Goal: Information Seeking & Learning: Understand process/instructions

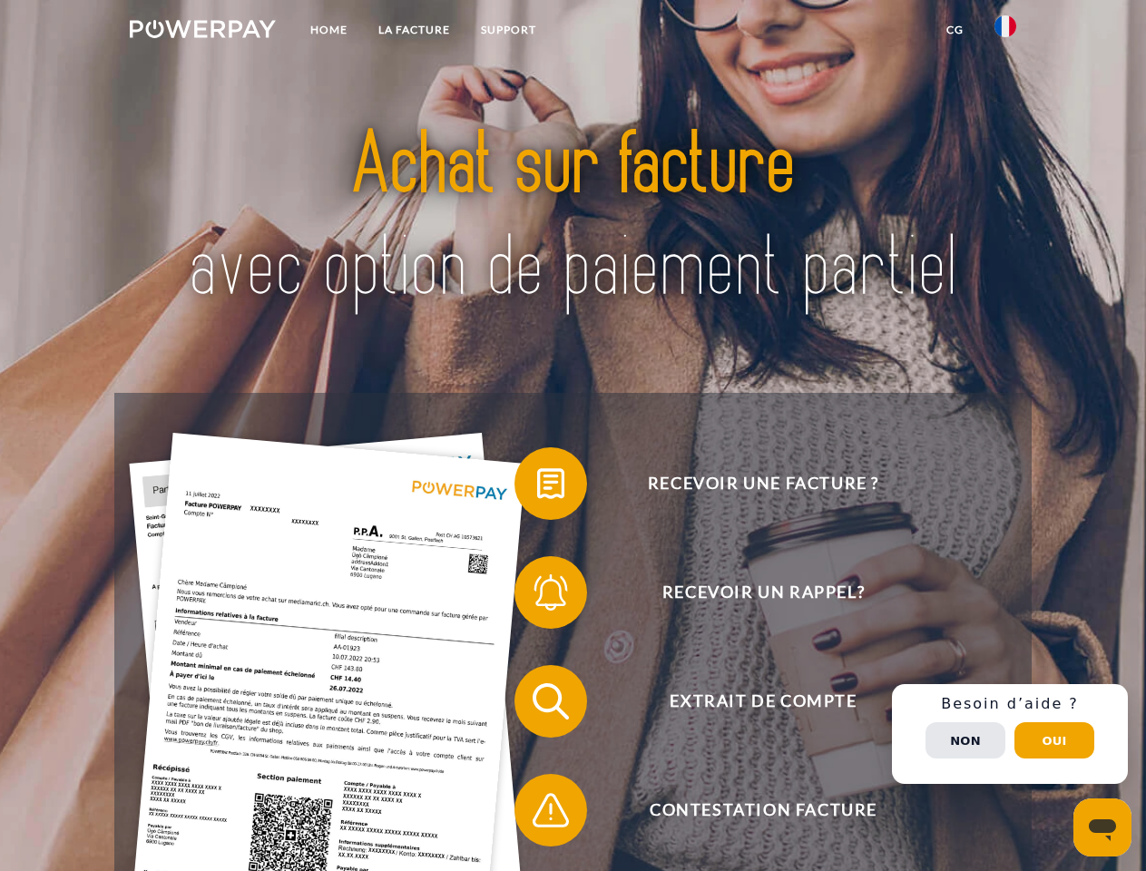
click at [202, 32] on img at bounding box center [203, 29] width 146 height 18
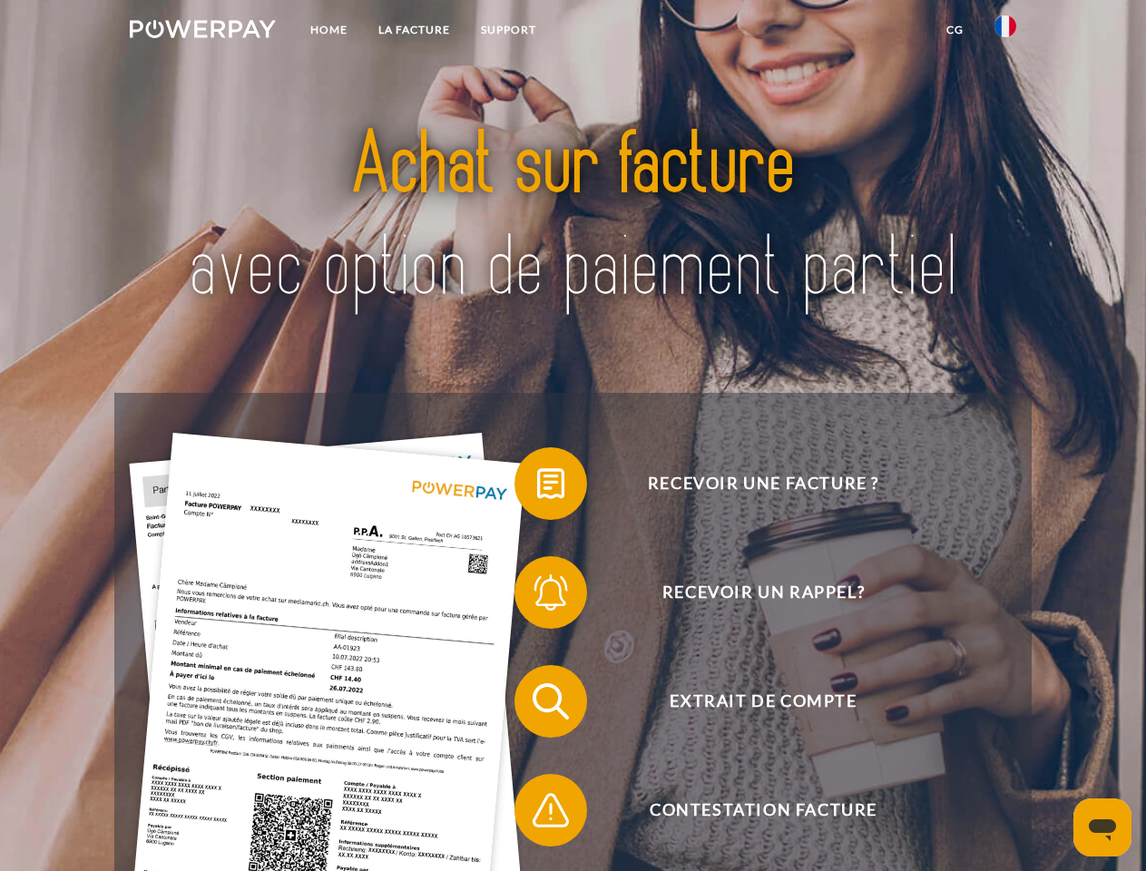
click at [1005, 32] on img at bounding box center [1006, 26] width 22 height 22
click at [955, 30] on link "CG" at bounding box center [955, 30] width 48 height 33
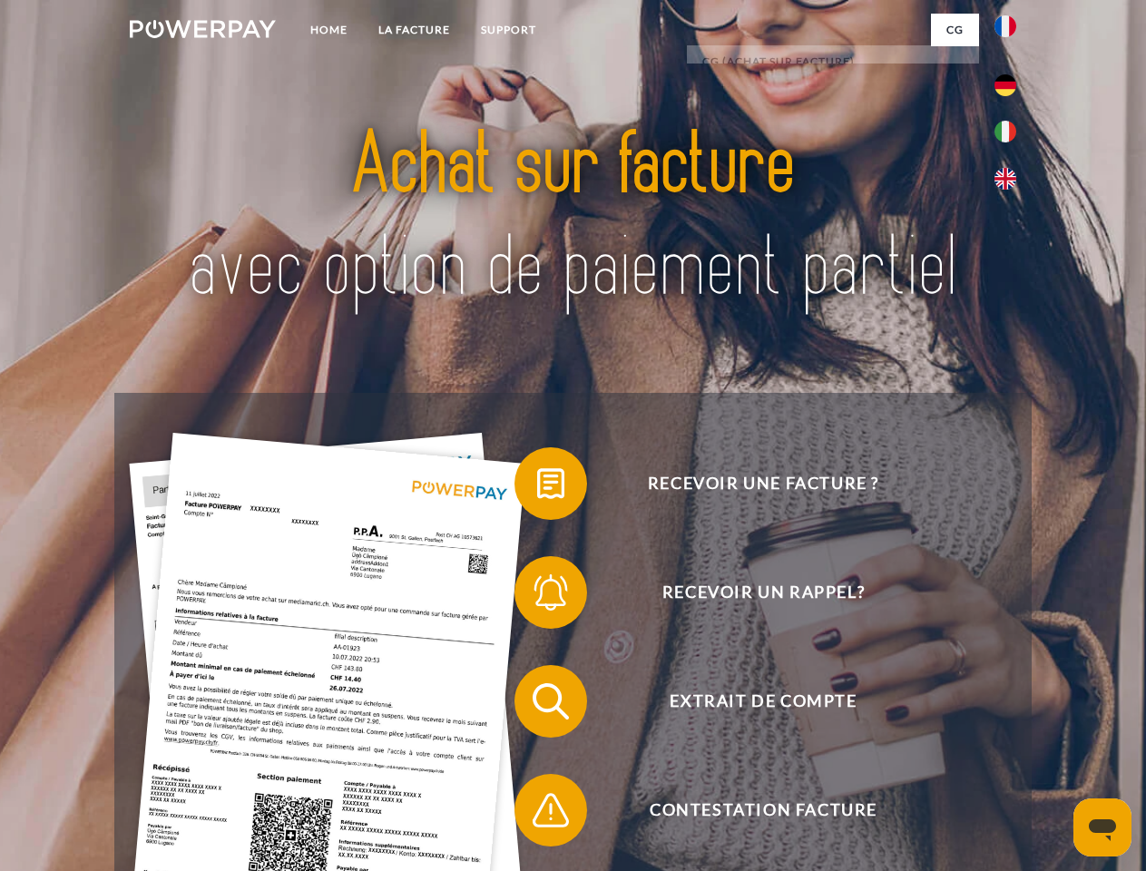
click at [537, 487] on span at bounding box center [523, 483] width 91 height 91
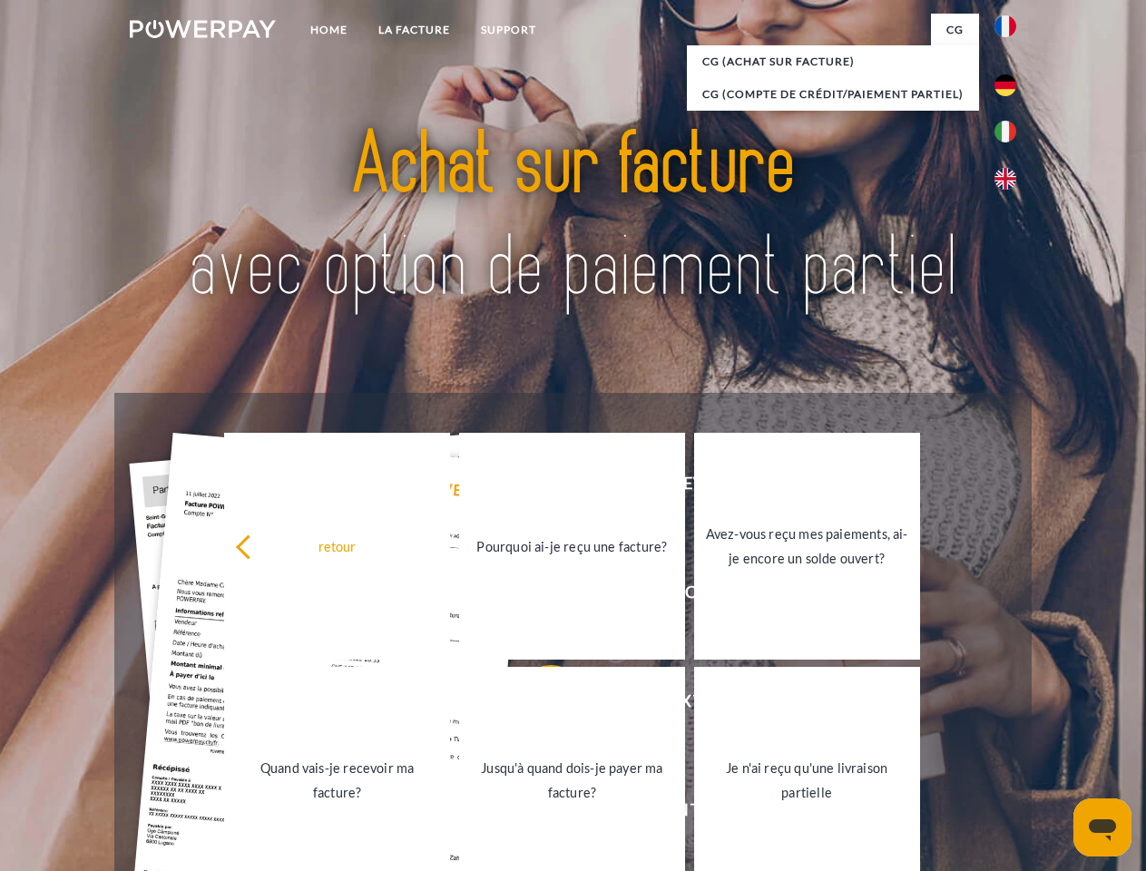
click at [537, 596] on div "retour Pourquoi ai-je reçu une facture? Avez-vous reçu mes paiements, ai-je enc…" at bounding box center [572, 663] width 733 height 468
click at [537, 705] on link "Jusqu'à quand dois-je payer ma facture?" at bounding box center [572, 780] width 226 height 227
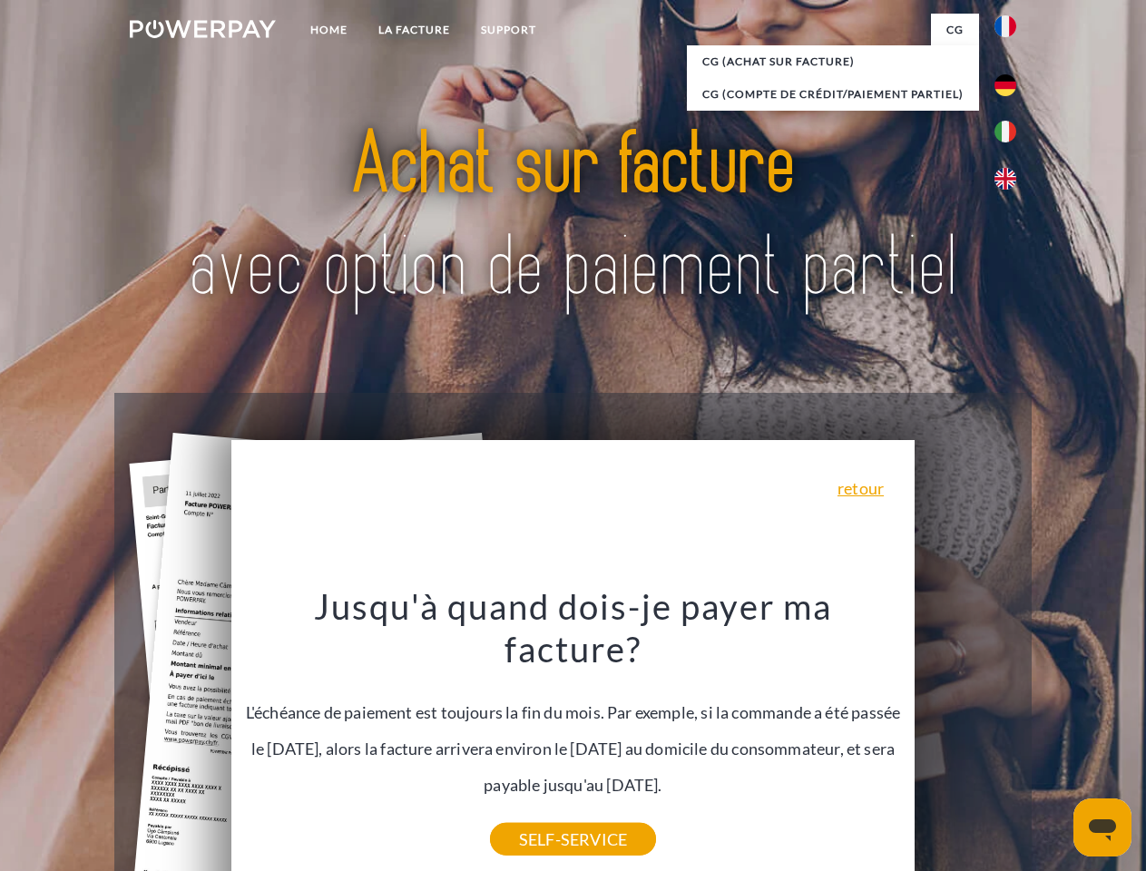
click at [1010, 734] on div "Recevoir une facture ? Recevoir un rappel? Extrait de compte retour" at bounding box center [572, 756] width 917 height 726
click at [966, 738] on span "Extrait de compte" at bounding box center [763, 701] width 445 height 73
click at [1054, 740] on header "Home LA FACTURE Support" at bounding box center [573, 626] width 1146 height 1253
